Goal: Task Accomplishment & Management: Manage account settings

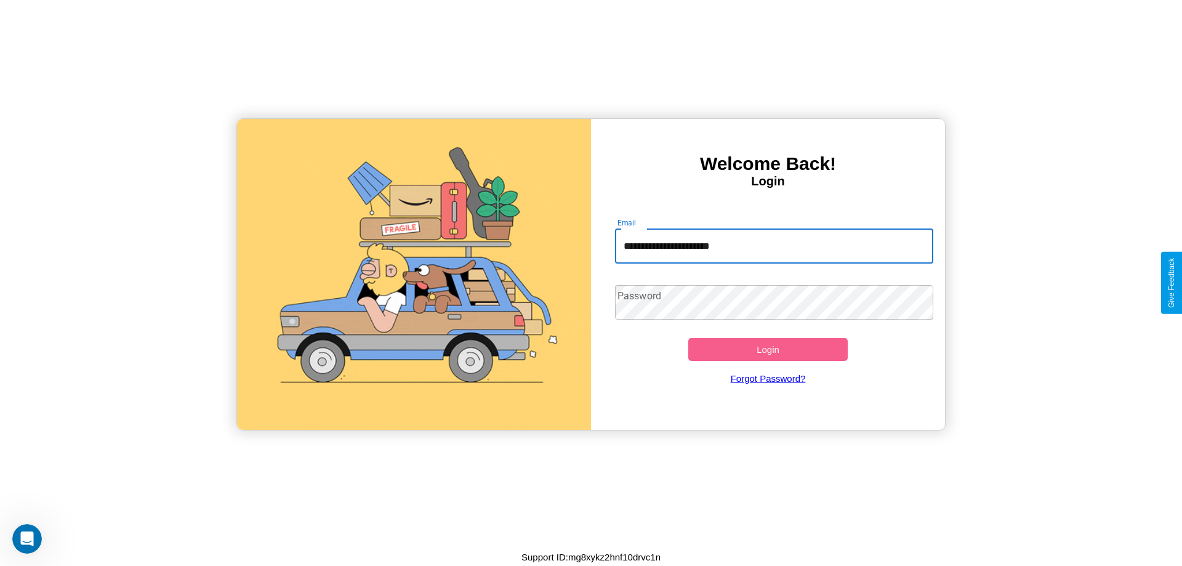
type input "**********"
click at [768, 349] on button "Login" at bounding box center [767, 349] width 159 height 23
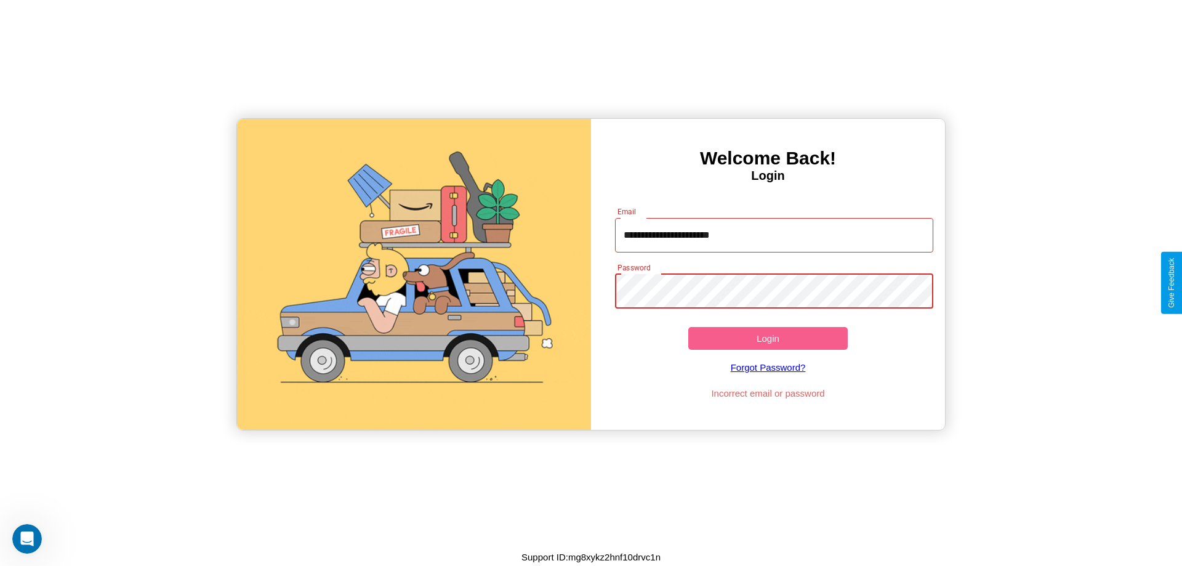
click at [768, 338] on button "Login" at bounding box center [767, 338] width 159 height 23
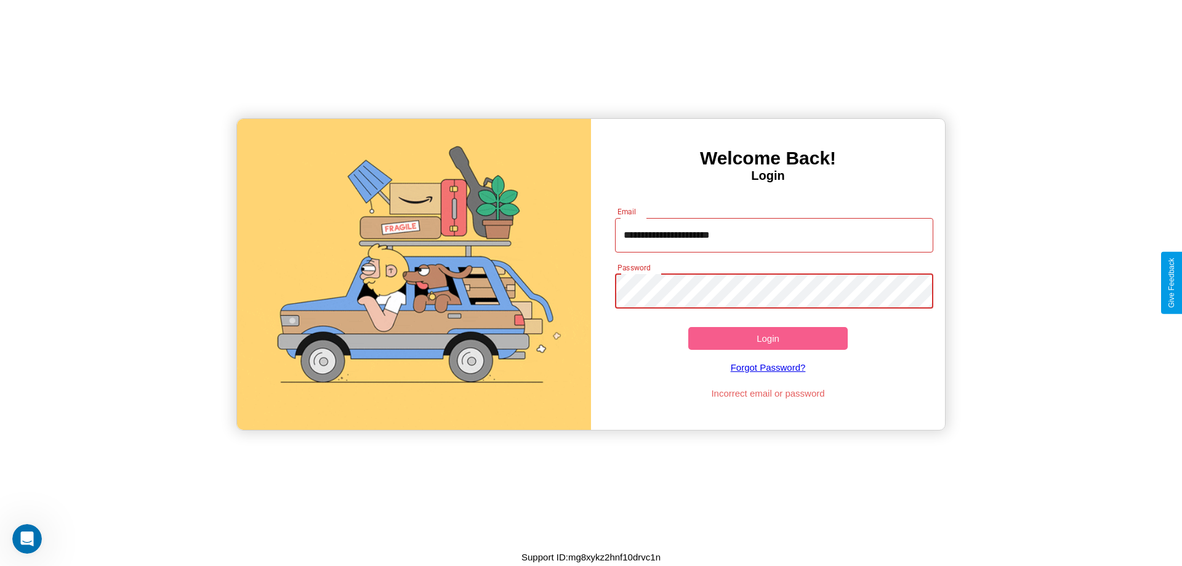
click at [768, 338] on button "Login" at bounding box center [767, 338] width 159 height 23
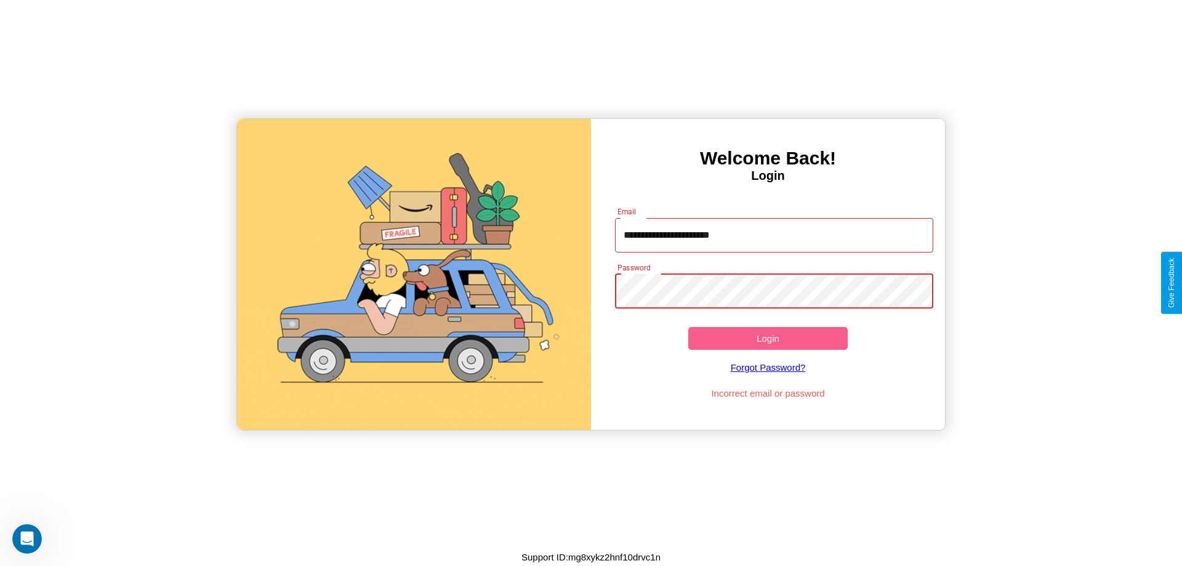
click at [768, 338] on button "Login" at bounding box center [767, 338] width 159 height 23
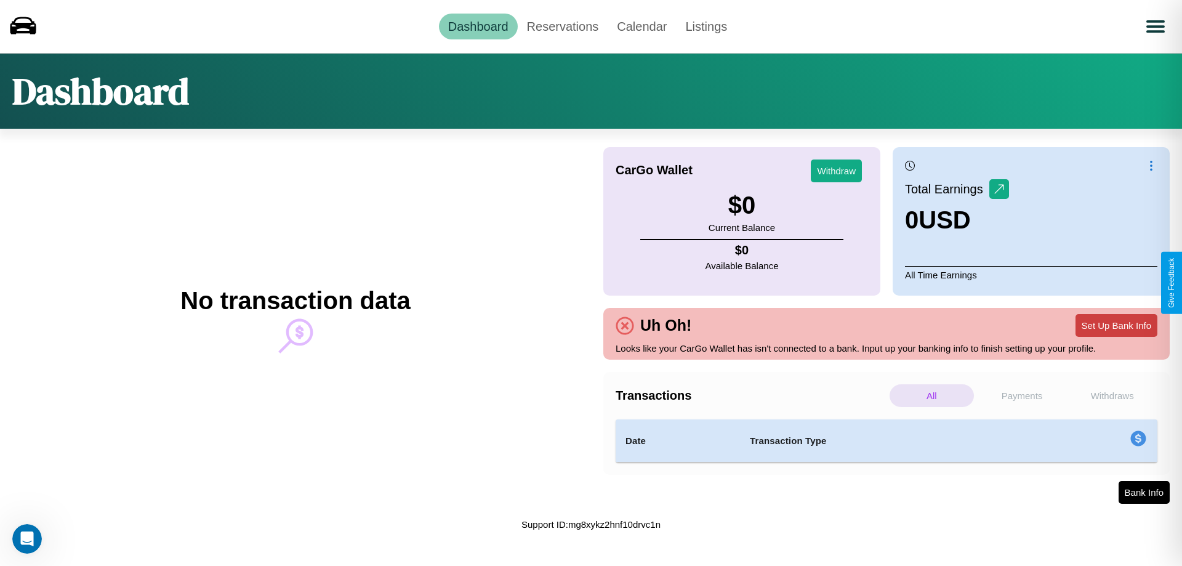
click at [1116, 325] on button "Set Up Bank Info" at bounding box center [1117, 325] width 82 height 23
